Goal: Find contact information: Find contact information

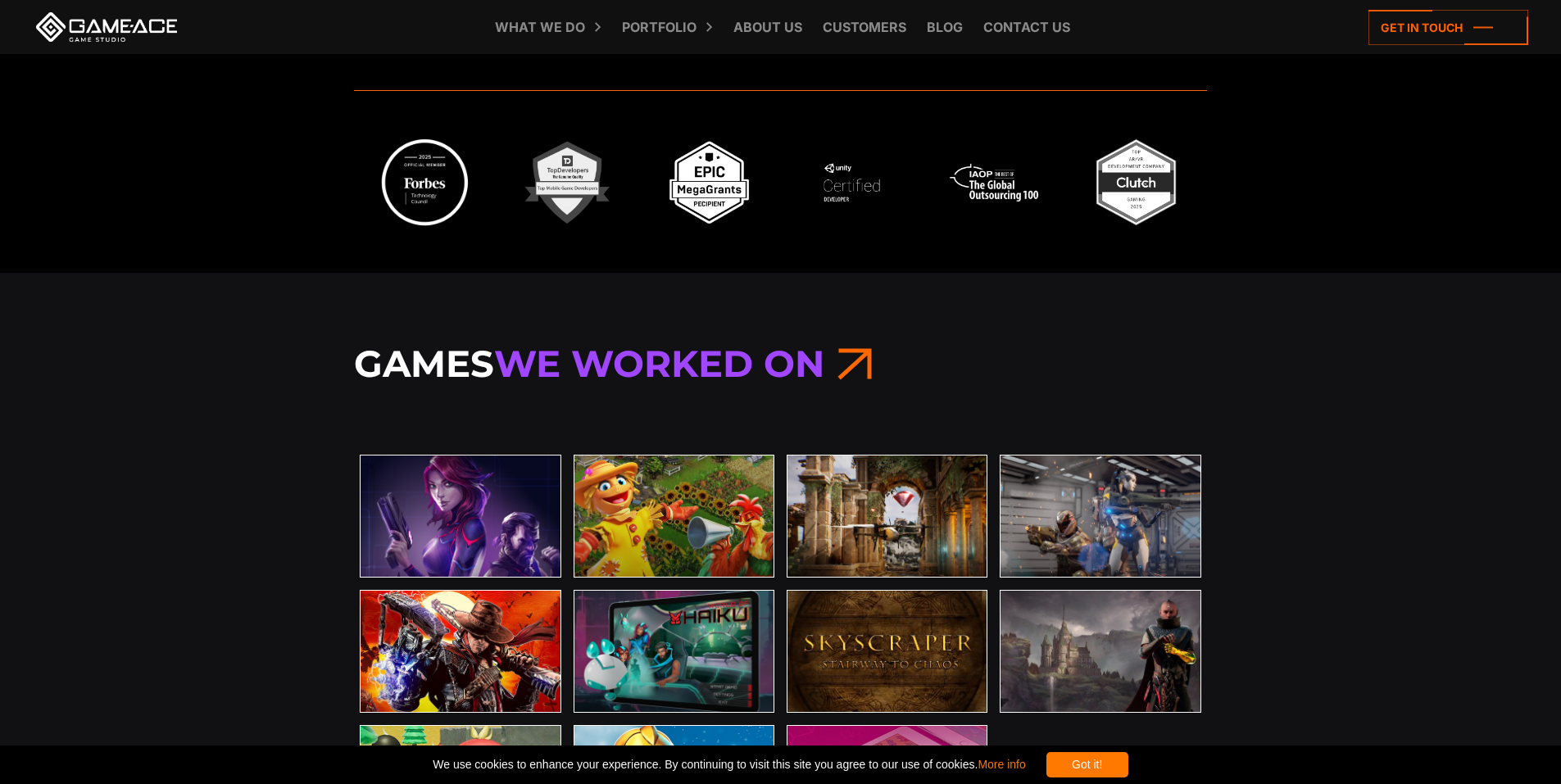
scroll to position [4937, 0]
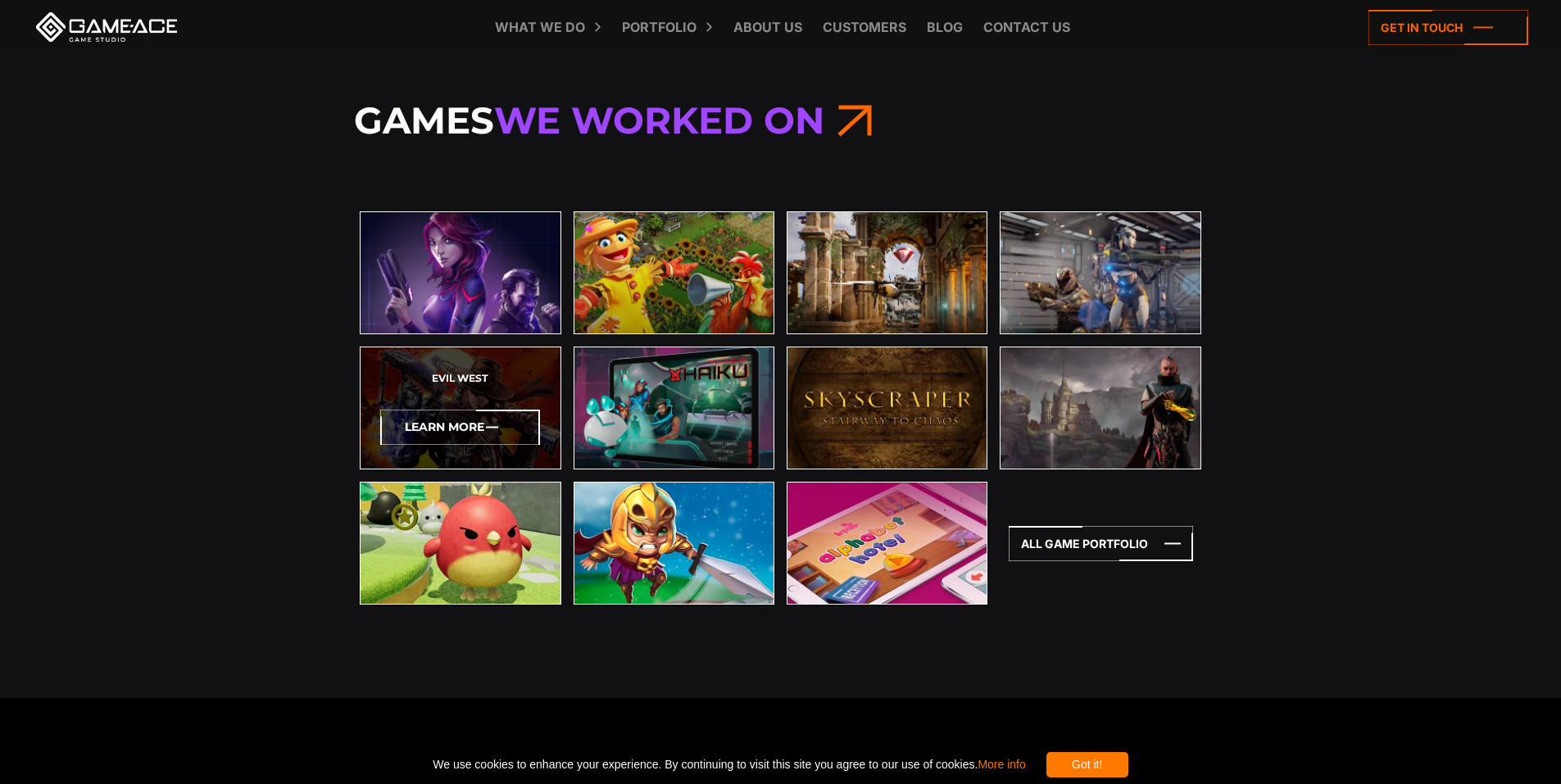
click at [495, 421] on icon at bounding box center [460, 427] width 160 height 35
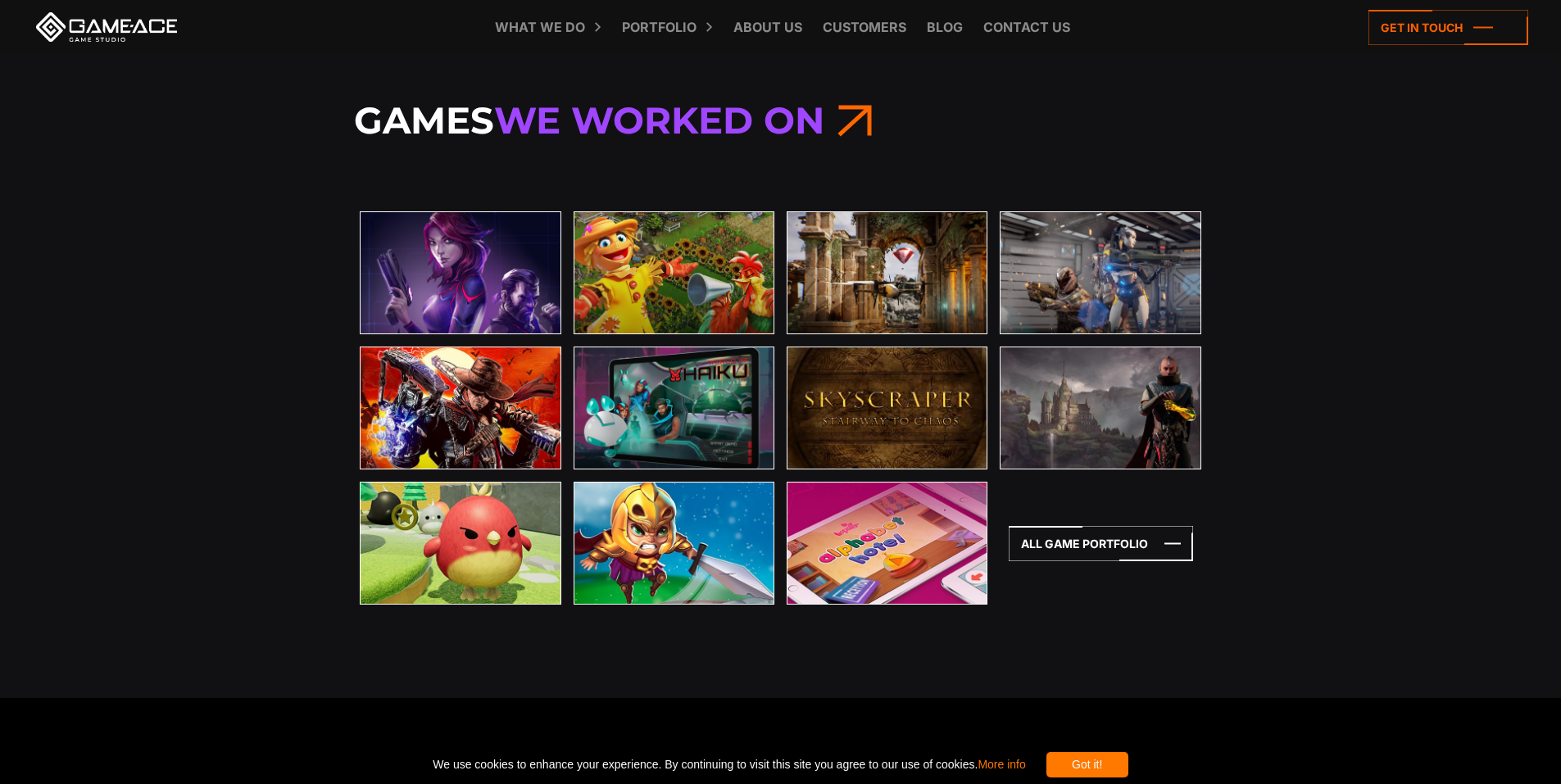
click at [1129, 758] on div "Got it!" at bounding box center [1088, 764] width 82 height 25
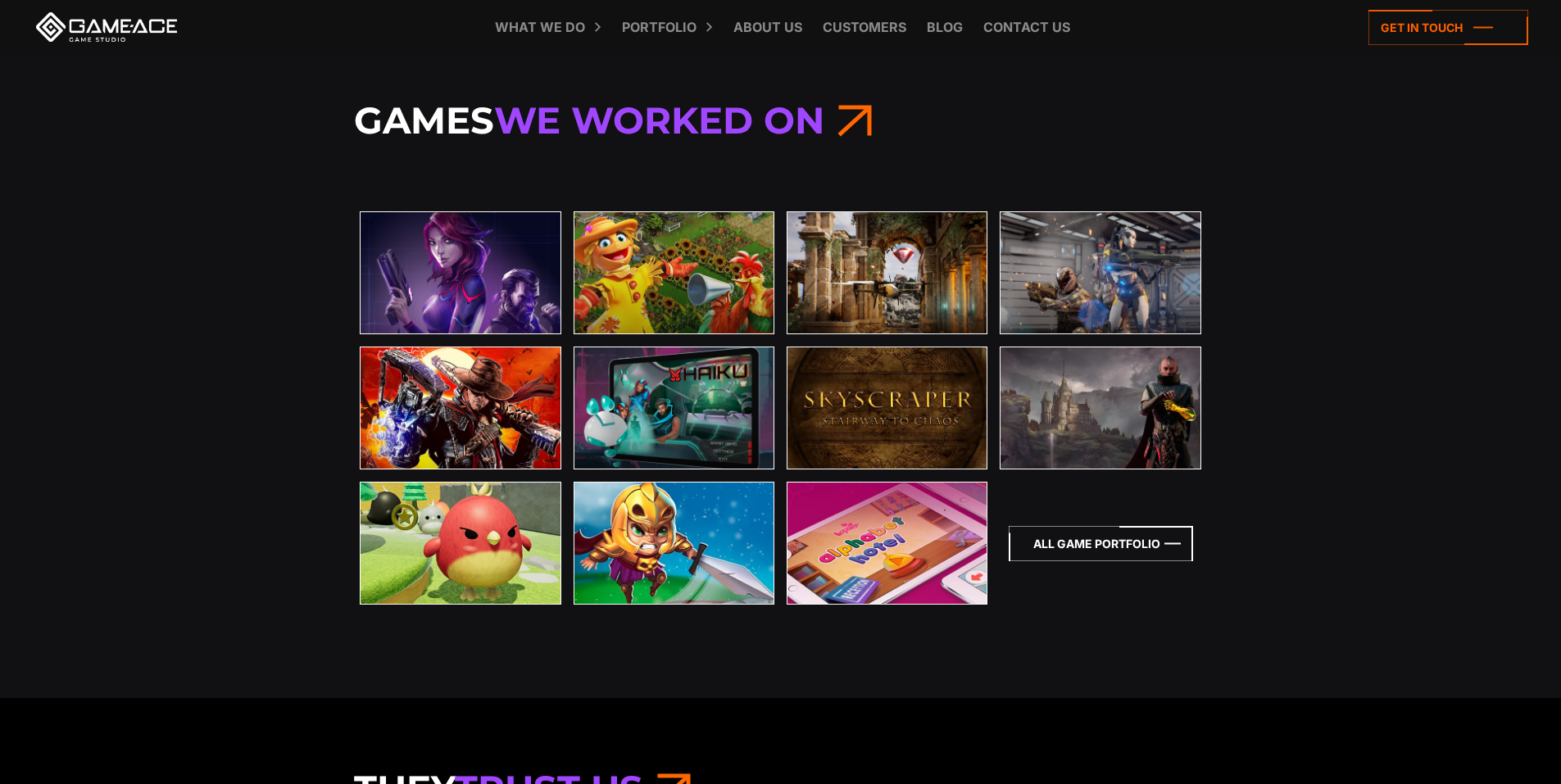
click at [1090, 539] on icon at bounding box center [1101, 543] width 185 height 35
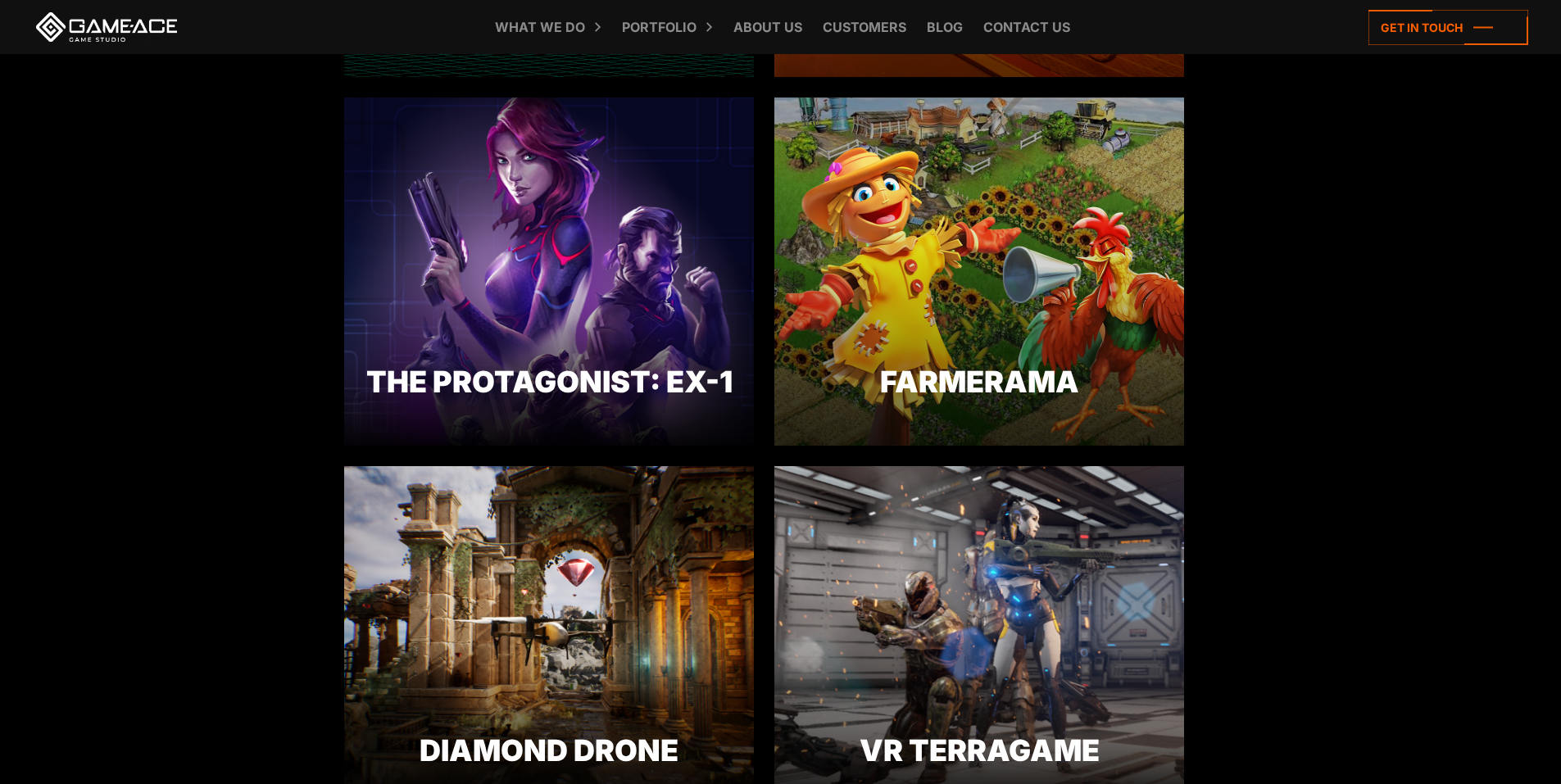
scroll to position [890, 0]
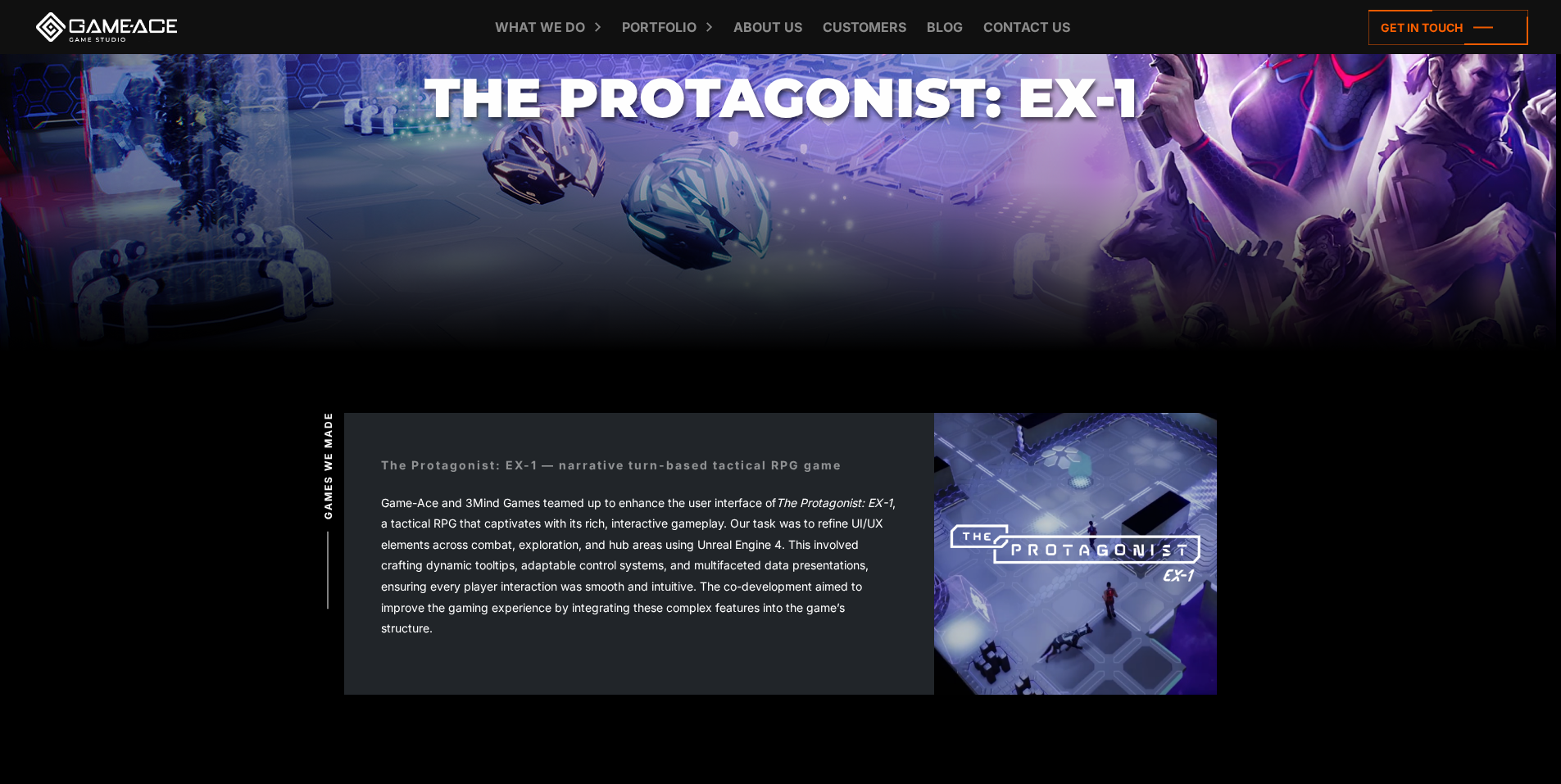
scroll to position [350, 0]
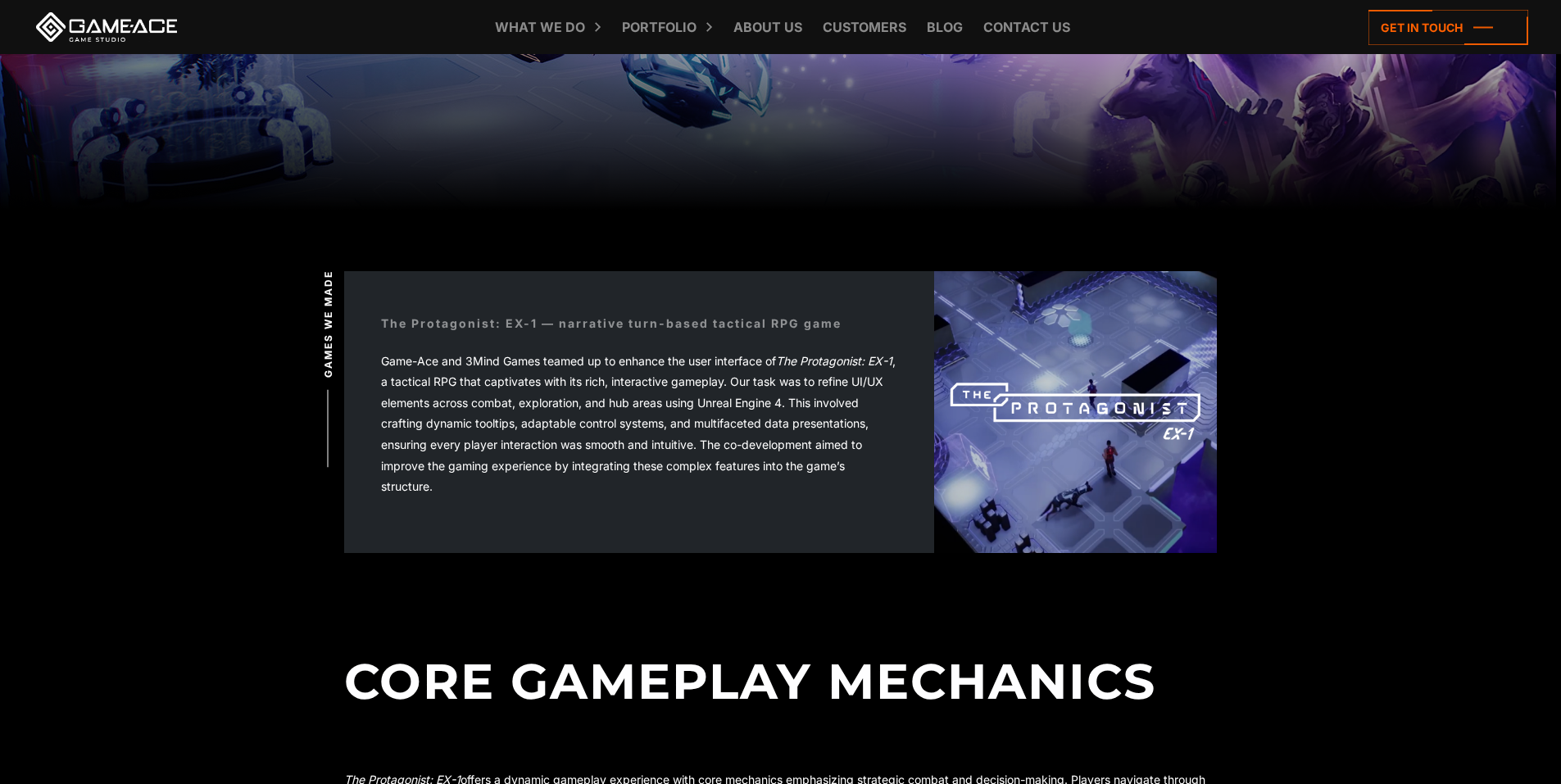
drag, startPoint x: 713, startPoint y: 327, endPoint x: 833, endPoint y: 323, distance: 120.1
click at [833, 323] on div "The Protagonist: EX-1 — narrative turn-based tactical RPG game" at bounding box center [612, 322] width 461 height 17
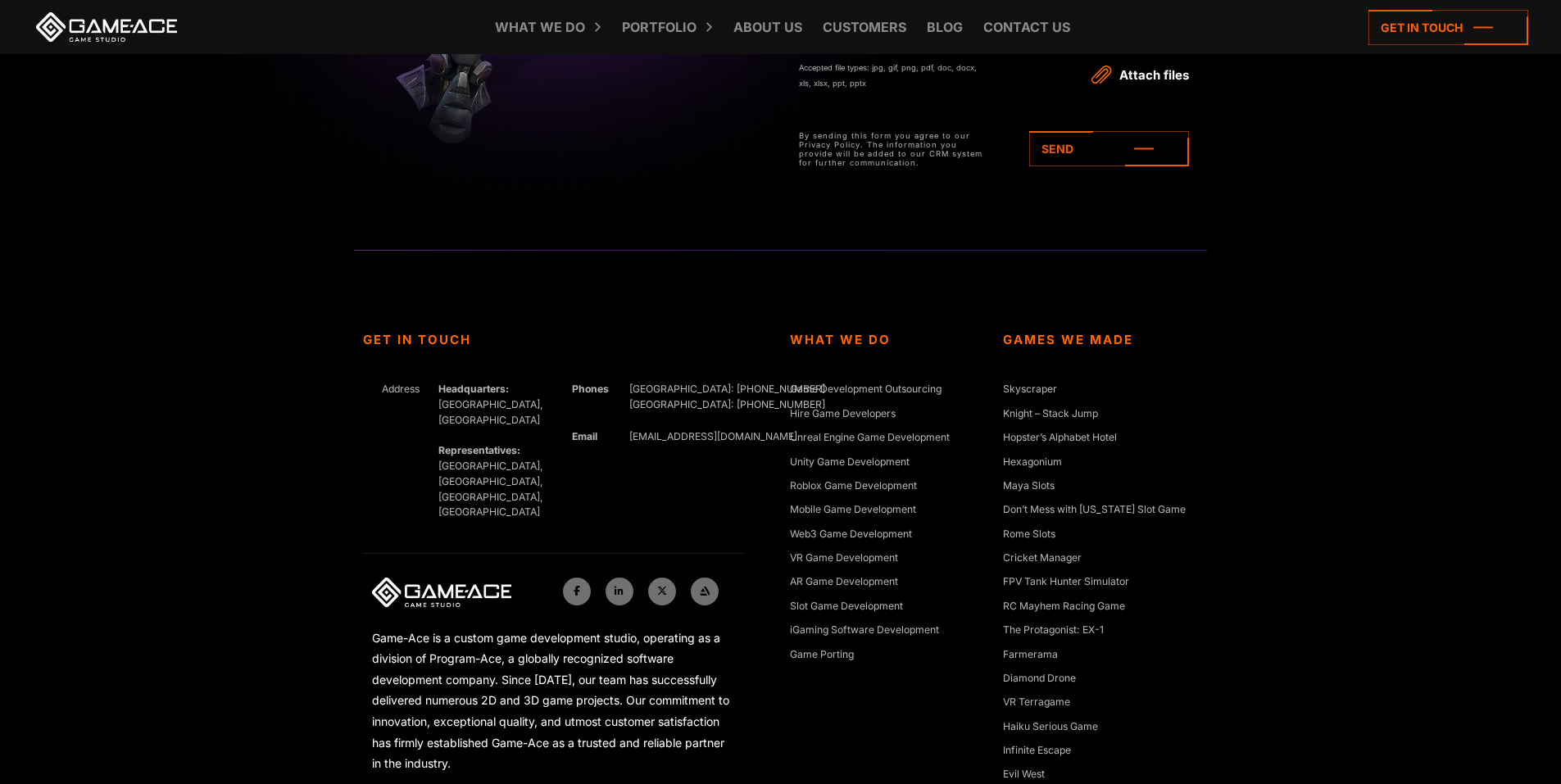
scroll to position [5928, 0]
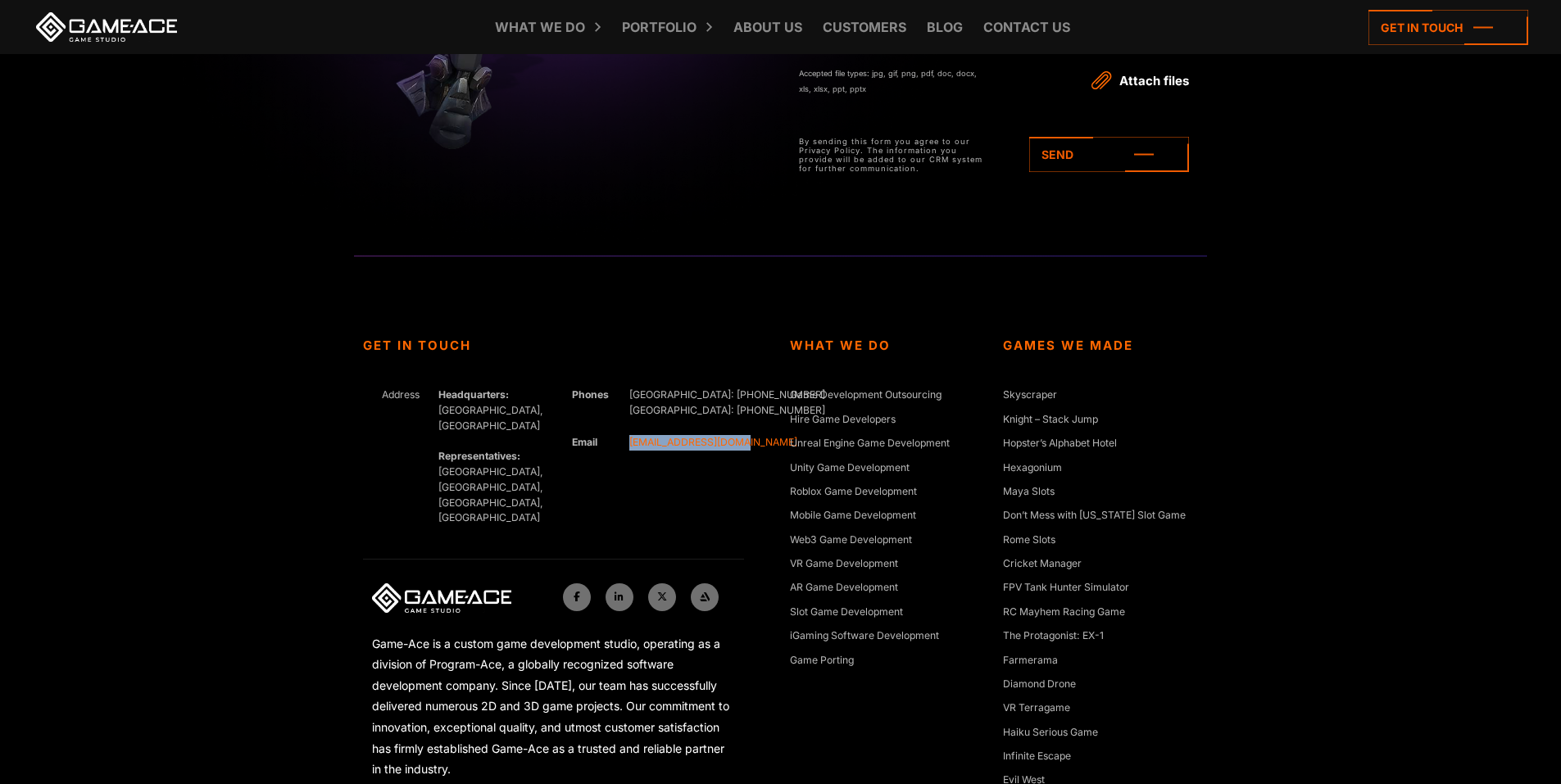
drag, startPoint x: 748, startPoint y: 442, endPoint x: 629, endPoint y: 438, distance: 119.1
click at [629, 438] on div "Get In Touch Address Headquarters: [GEOGRAPHIC_DATA], Cyprus Representatives: […" at bounding box center [568, 574] width 427 height 471
drag, startPoint x: 658, startPoint y: 433, endPoint x: 1227, endPoint y: 0, distance: 715.0
copy link "[EMAIL_ADDRESS][DOMAIN_NAME]"
click at [1477, 600] on div "Get In Touch Address Headquarters: [GEOGRAPHIC_DATA], Cyprus Representatives: […" at bounding box center [780, 602] width 1561 height 694
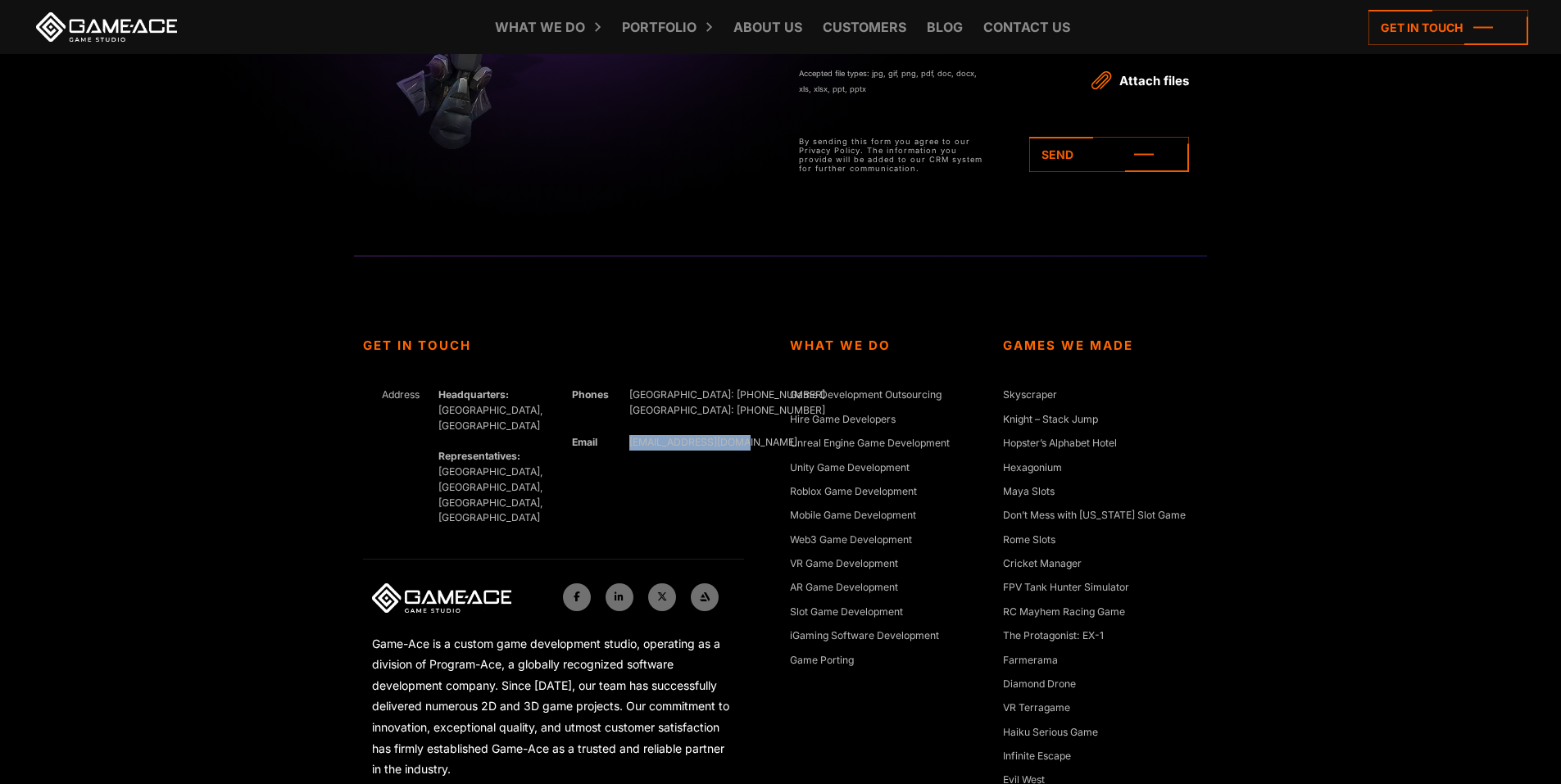
scroll to position [5905, 0]
